Goal: Information Seeking & Learning: Check status

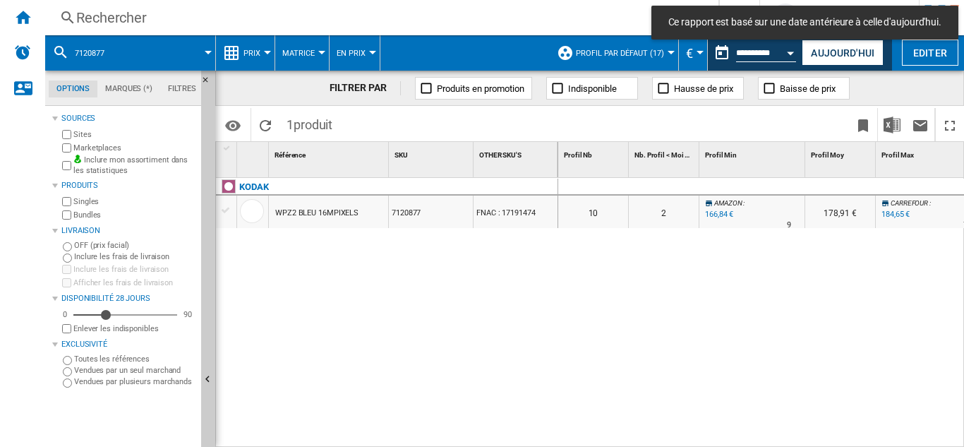
click at [106, 11] on div "Rechercher" at bounding box center [378, 18] width 605 height 20
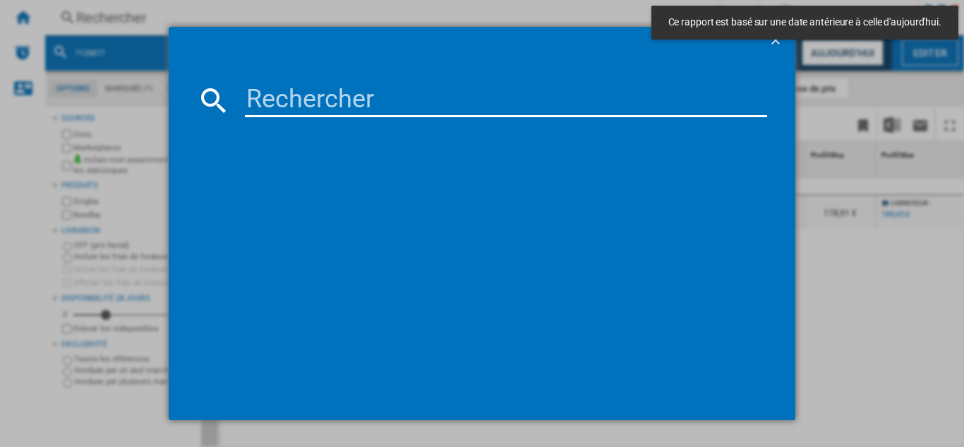
click at [298, 94] on input at bounding box center [506, 100] width 522 height 34
paste input "7916523"
type input "7916523"
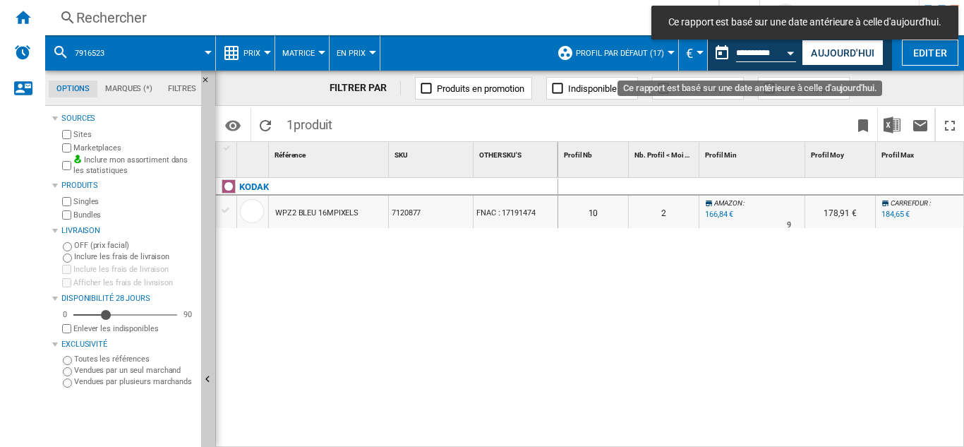
click at [784, 48] on button "Open calendar" at bounding box center [790, 50] width 25 height 25
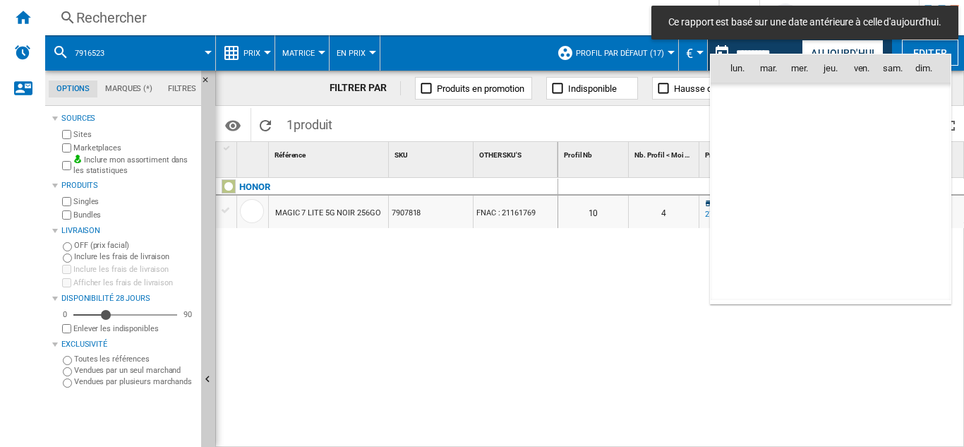
scroll to position [6730, 0]
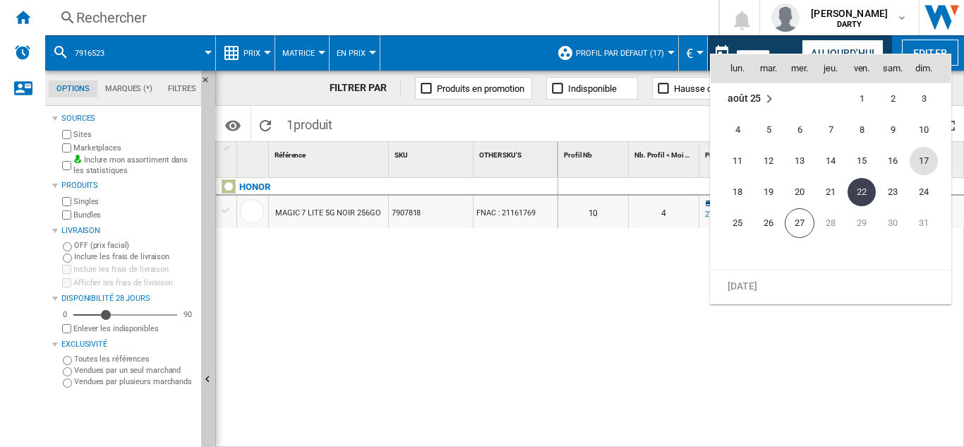
click at [924, 158] on span "17" at bounding box center [923, 161] width 28 height 28
type input "**********"
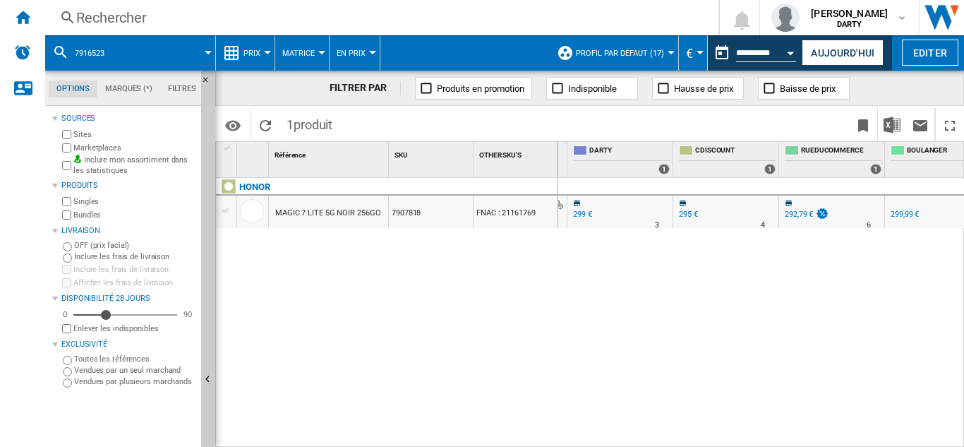
scroll to position [0, 883]
